Goal: Check status

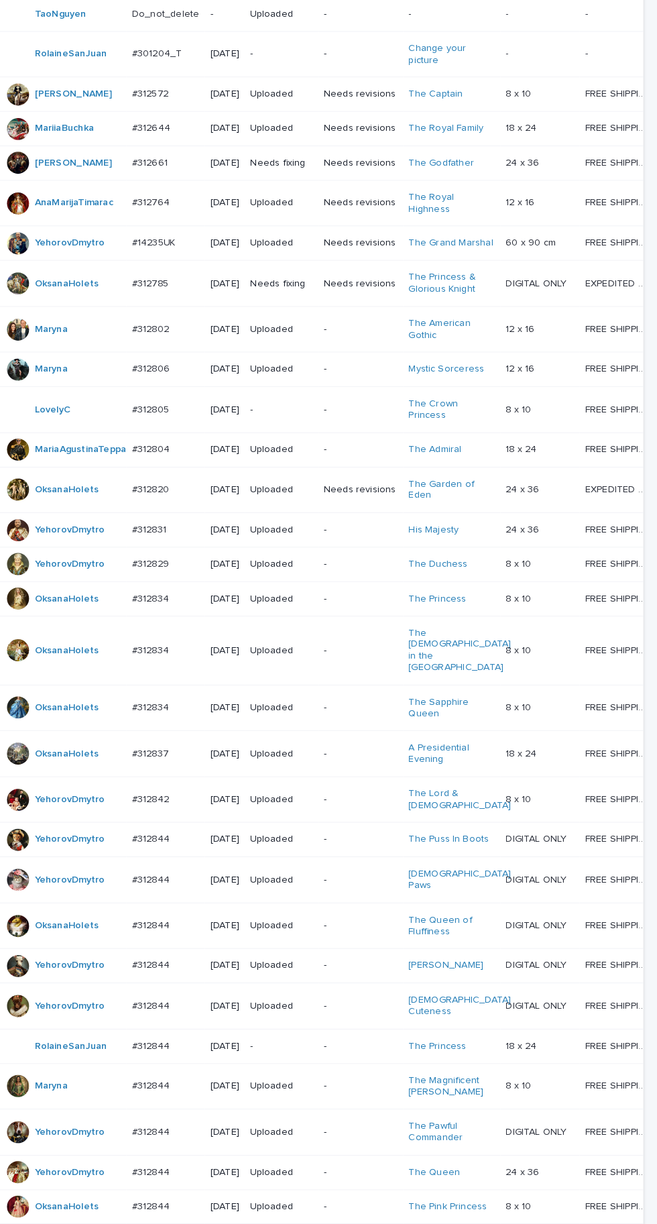
scroll to position [480, 0]
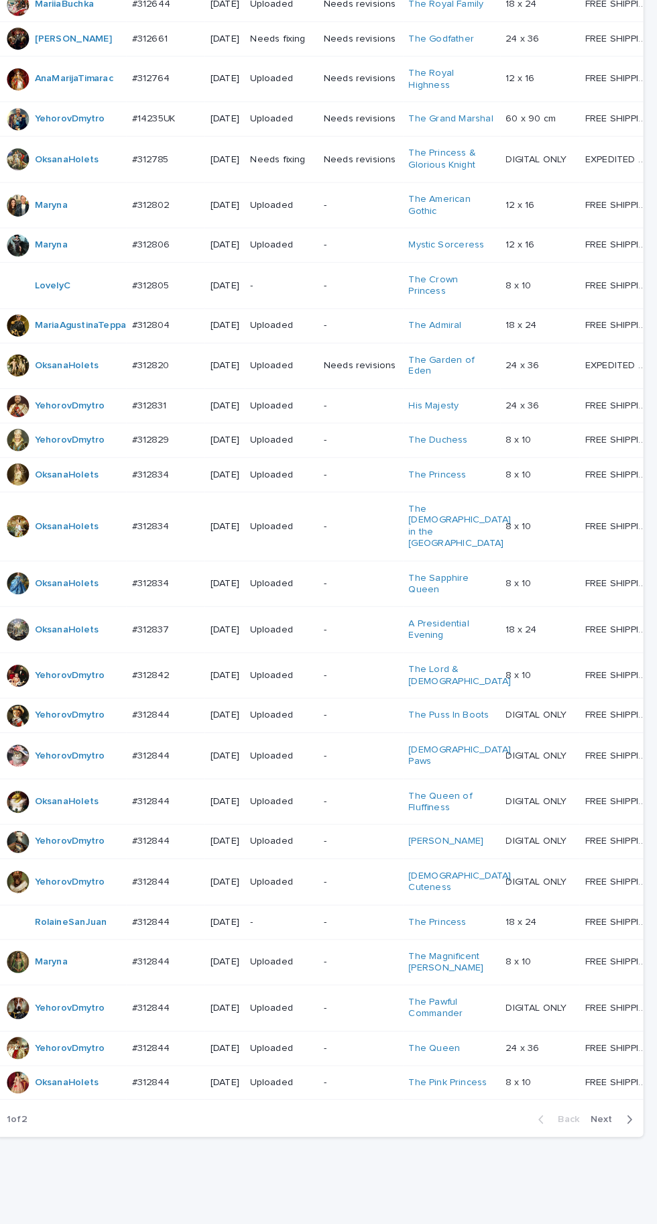
click at [623, 1071] on td "FREE SHIPPING - preview in 1-2 business days, after your approval delivery will…" at bounding box center [625, 1055] width 88 height 34
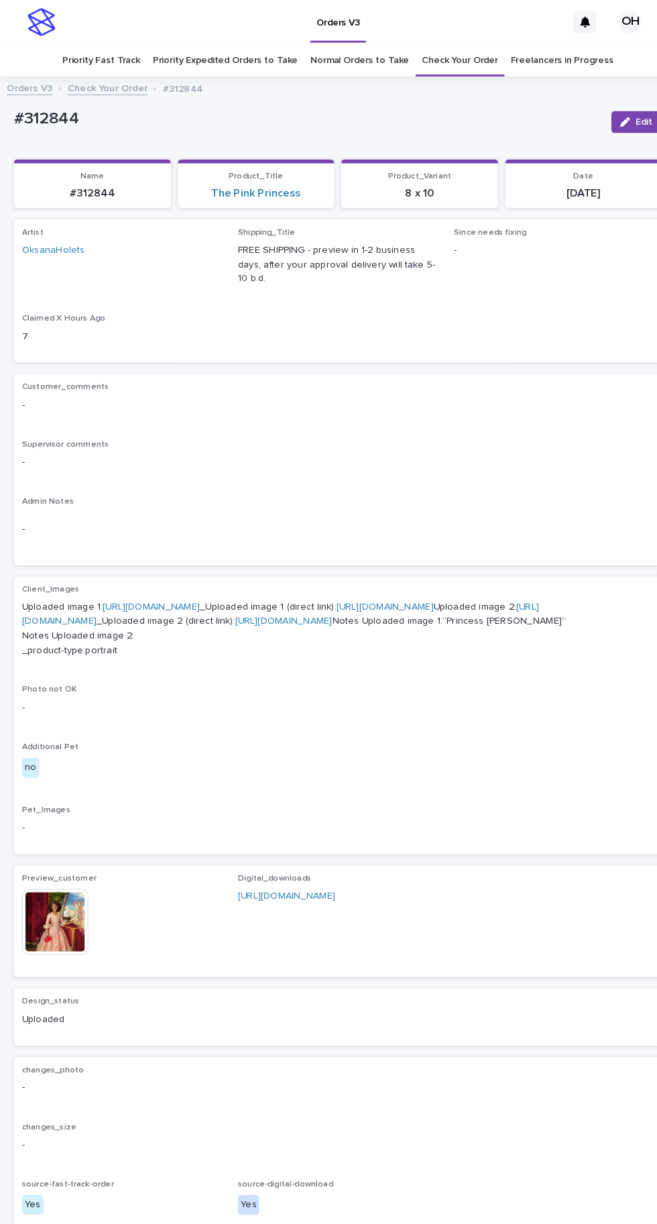
click at [467, 43] on link "Check Your Order" at bounding box center [447, 59] width 74 height 32
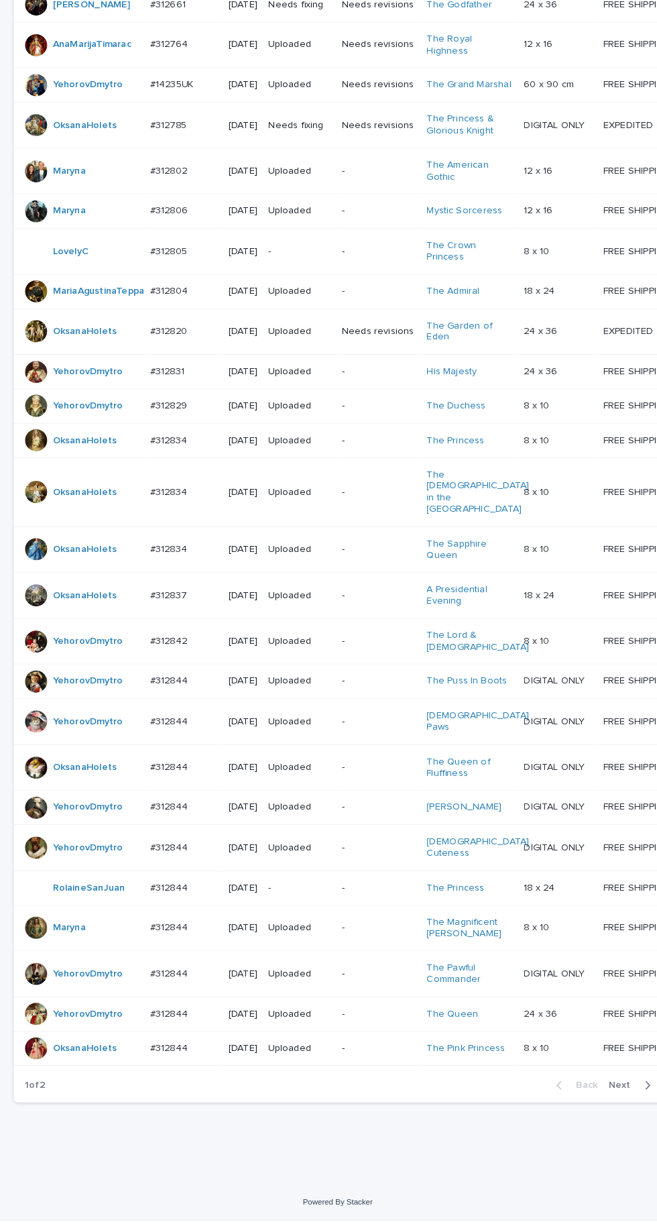
click at [603, 1095] on span "Next" at bounding box center [606, 1090] width 29 height 9
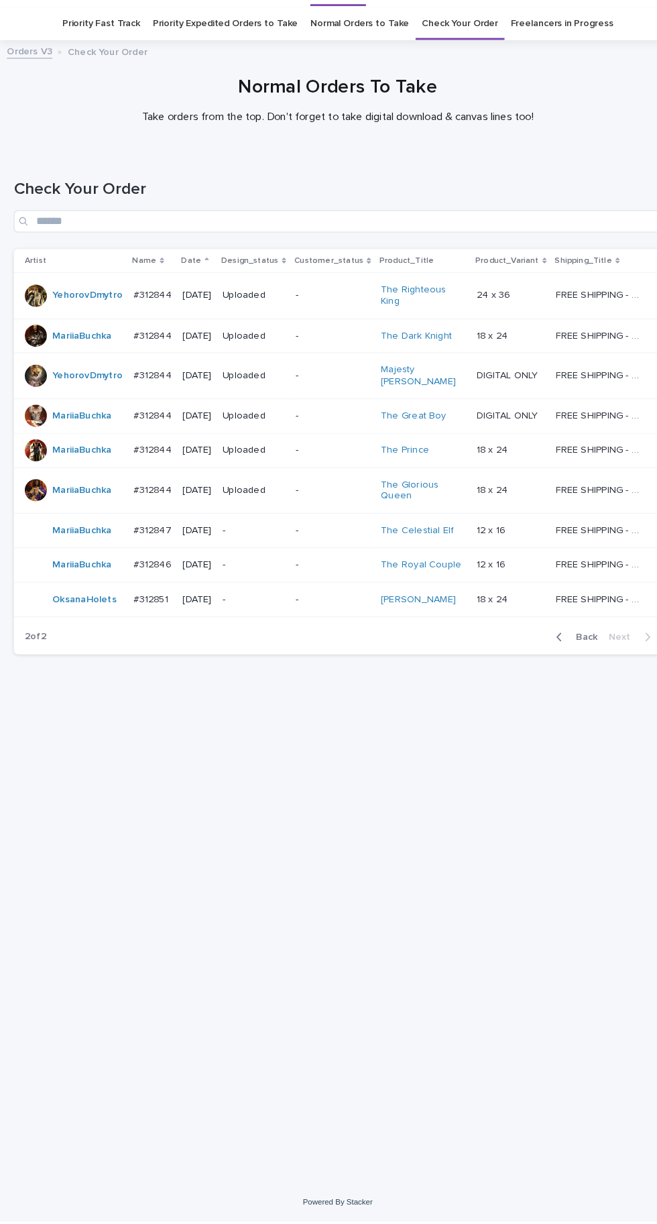
scroll to position [50, 0]
click at [152, 624] on p "#312851" at bounding box center [148, 617] width 36 height 14
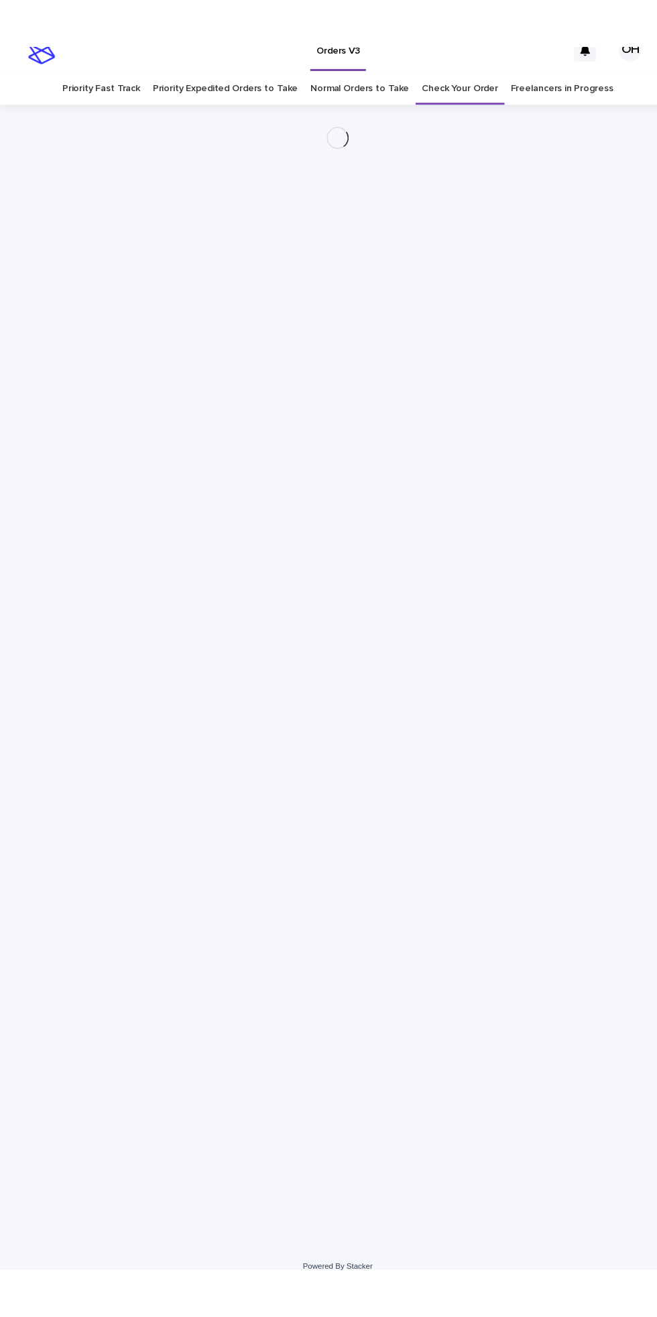
scroll to position [42, 0]
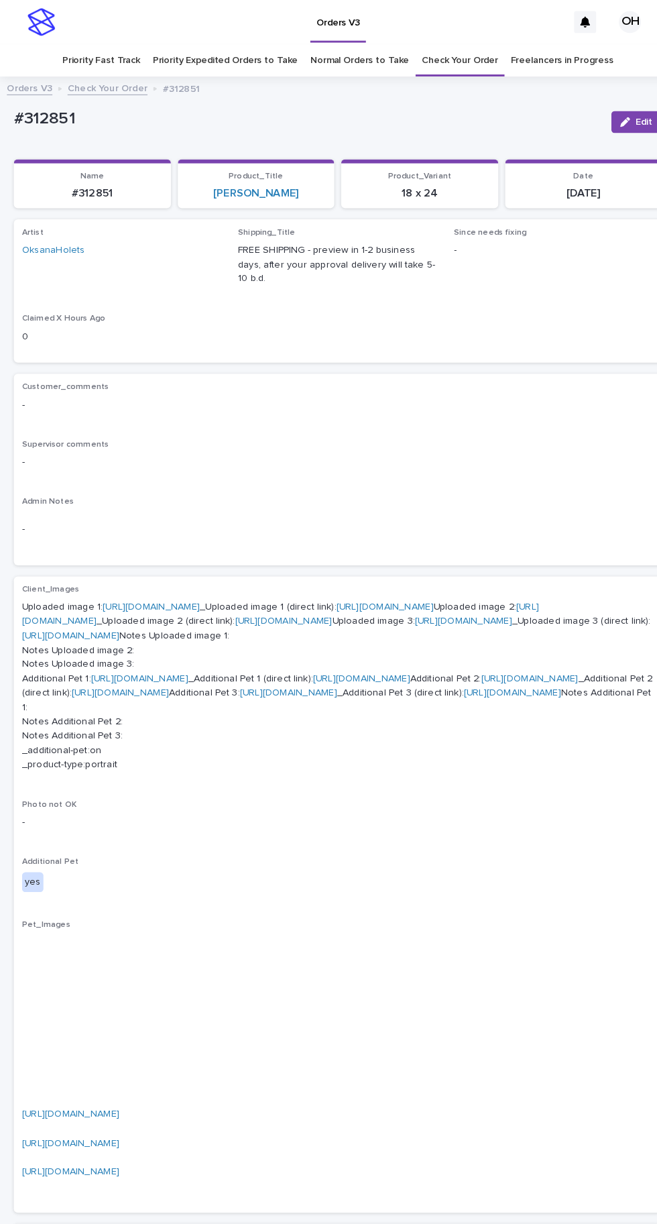
click at [327, 585] on link "[URL][DOMAIN_NAME]" at bounding box center [374, 589] width 95 height 9
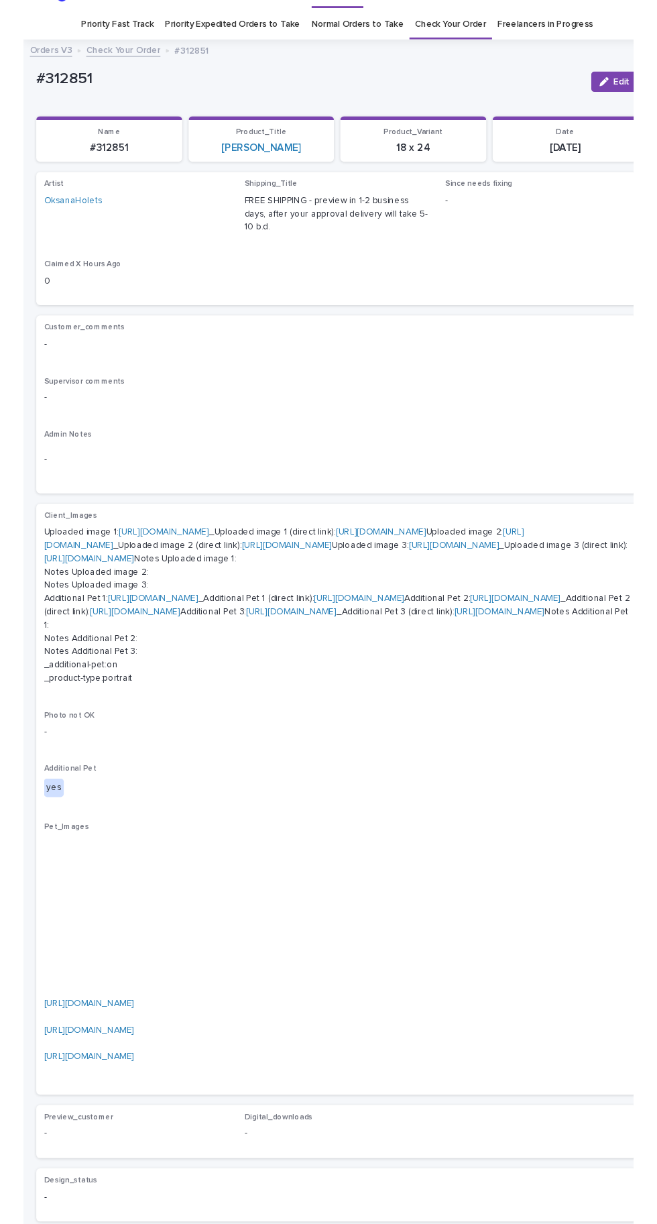
scroll to position [0, 0]
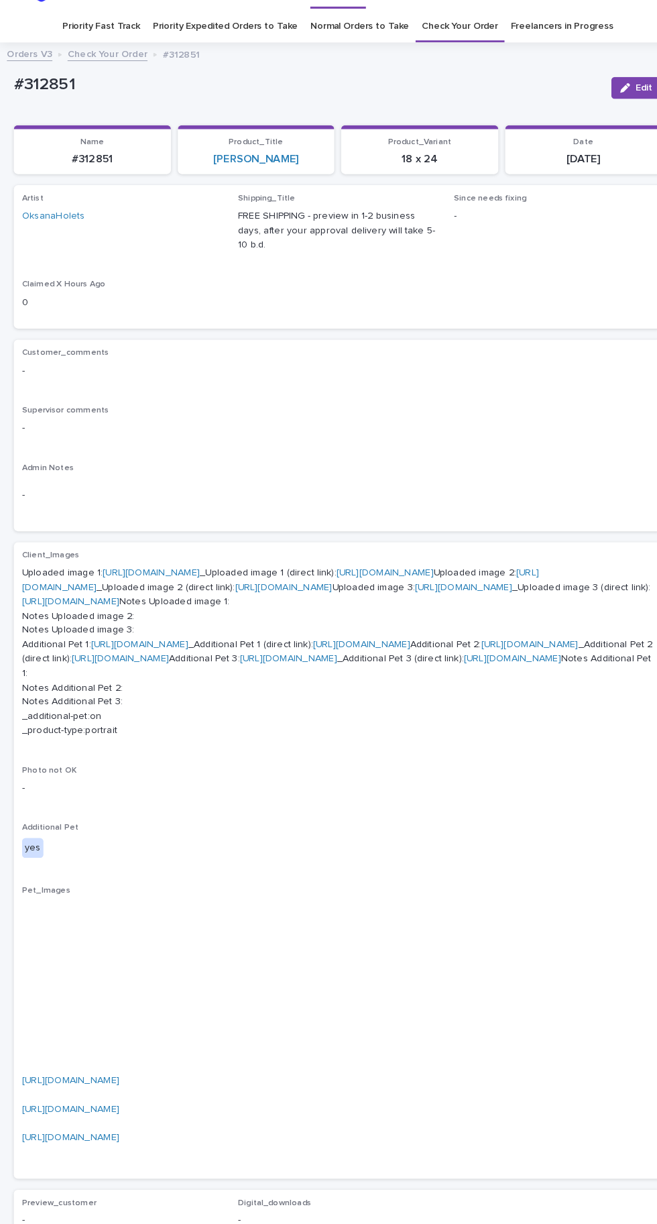
click at [169, 664] on link "[URL][DOMAIN_NAME]" at bounding box center [135, 659] width 95 height 9
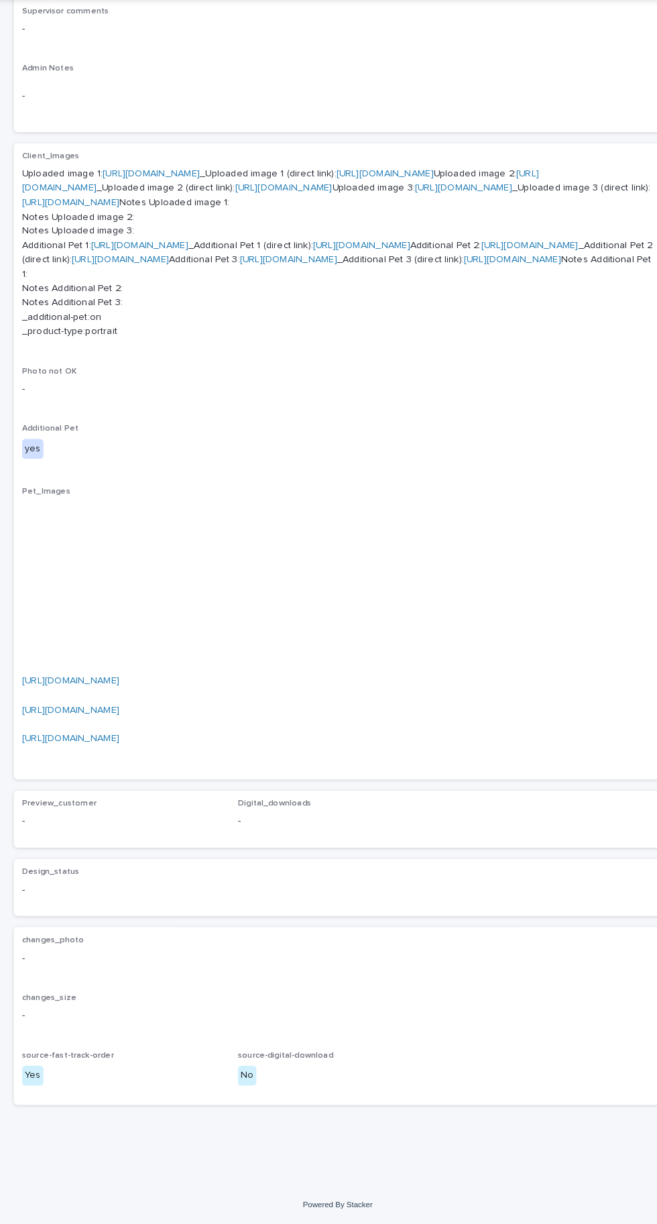
scroll to position [528, 0]
click at [116, 700] on link "[URL][DOMAIN_NAME]" at bounding box center [68, 695] width 95 height 9
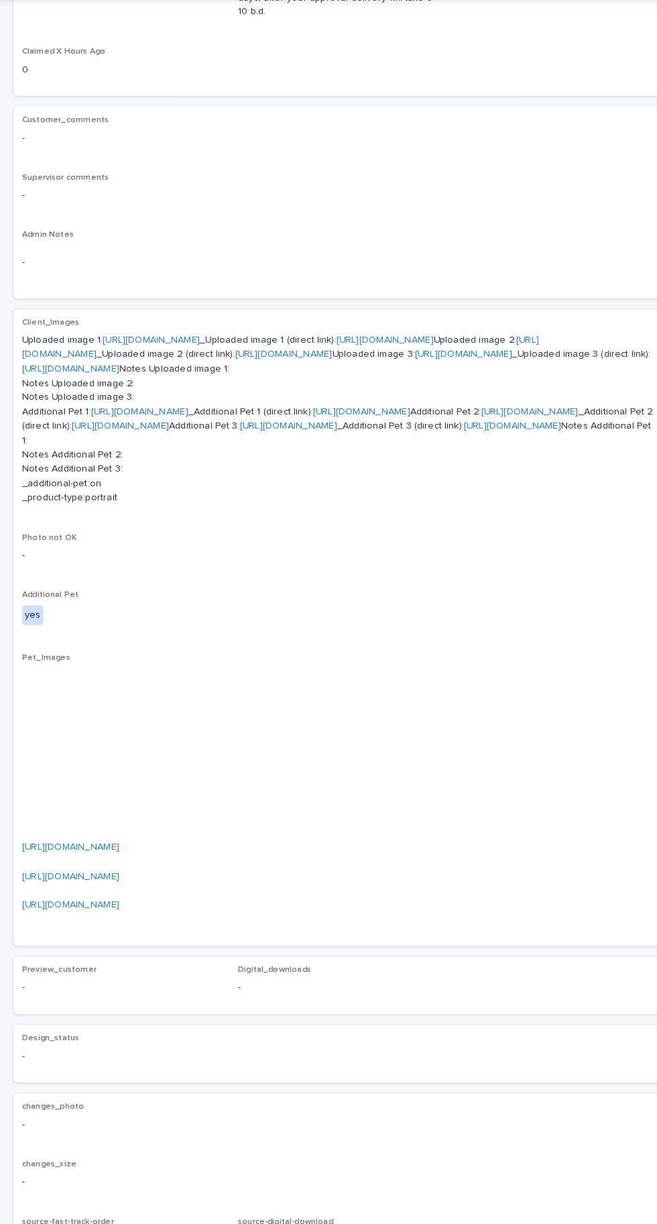
scroll to position [225, 0]
click at [271, 363] on link "[URL][DOMAIN_NAME]" at bounding box center [272, 372] width 503 height 23
click at [404, 384] on link "[URL][DOMAIN_NAME]" at bounding box center [451, 379] width 95 height 9
click at [194, 361] on link "[URL][DOMAIN_NAME]" at bounding box center [147, 365] width 95 height 9
